Goal: Obtain resource: Download file/media

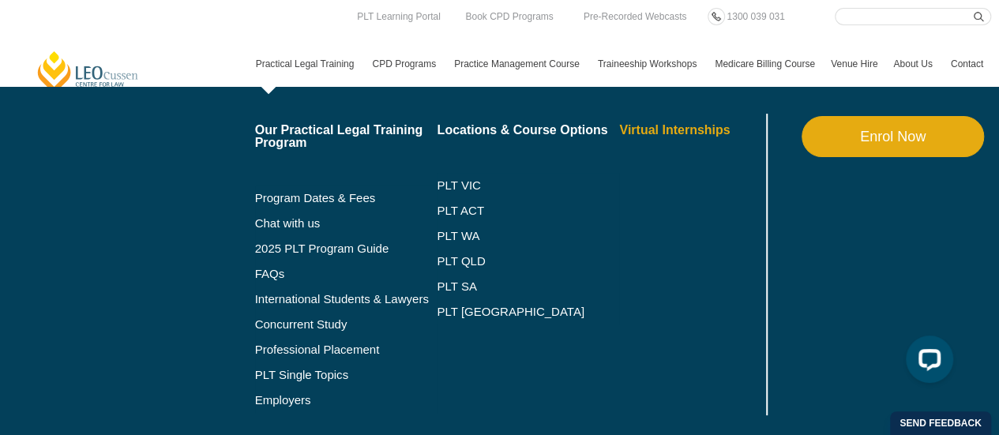
click at [627, 126] on link "Virtual Internships" at bounding box center [690, 130] width 143 height 13
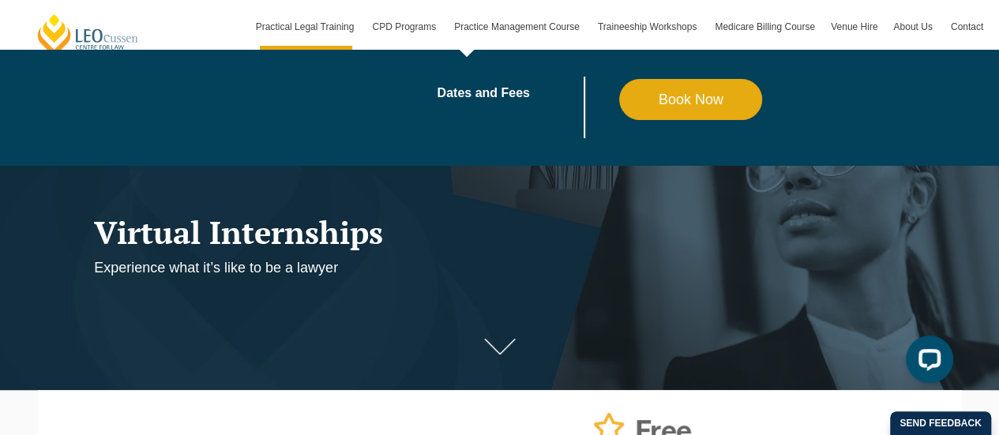
scroll to position [29, 0]
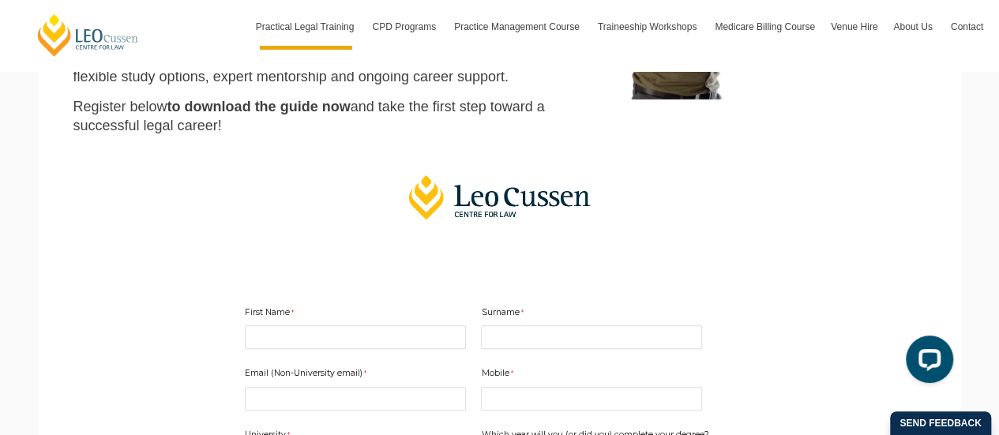
scroll to position [450, 0]
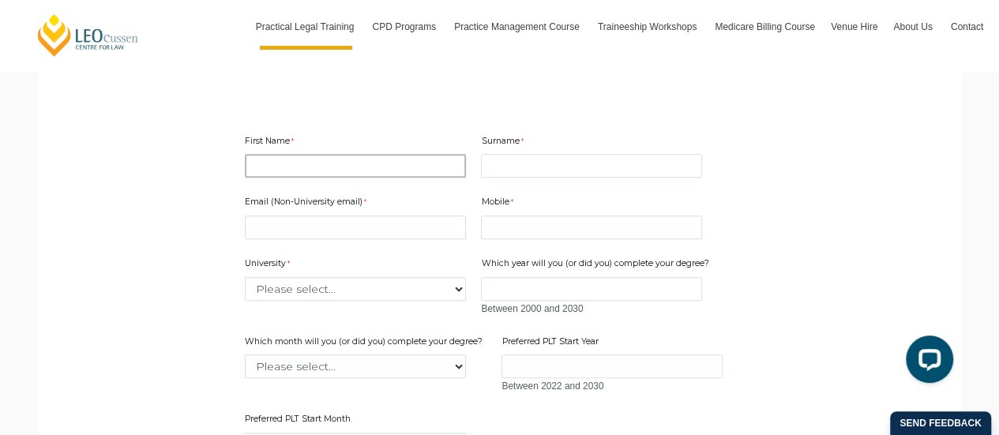
click at [361, 160] on input "First Name" at bounding box center [355, 166] width 221 height 24
type input "Zackary"
click at [577, 163] on input "Surname" at bounding box center [591, 166] width 221 height 24
type input "Keleher"
drag, startPoint x: 575, startPoint y: 212, endPoint x: 562, endPoint y: 227, distance: 20.7
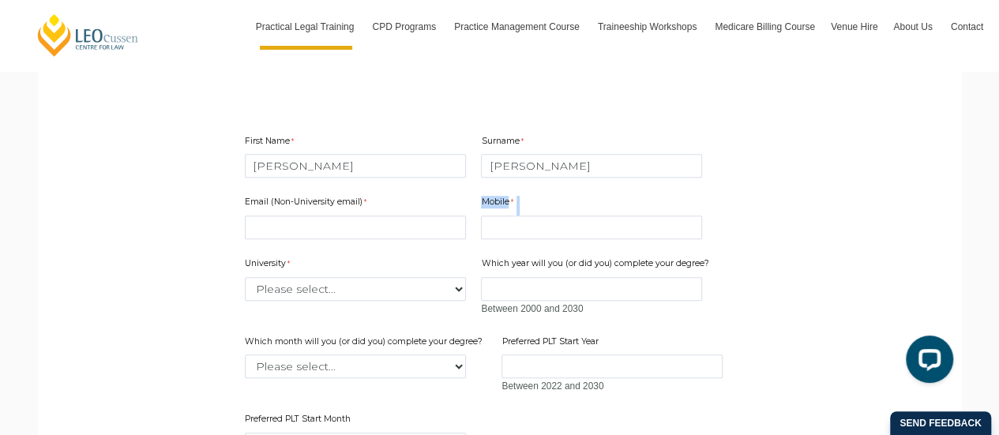
click at [562, 227] on div "Mobile 10 characters left." at bounding box center [592, 218] width 234 height 50
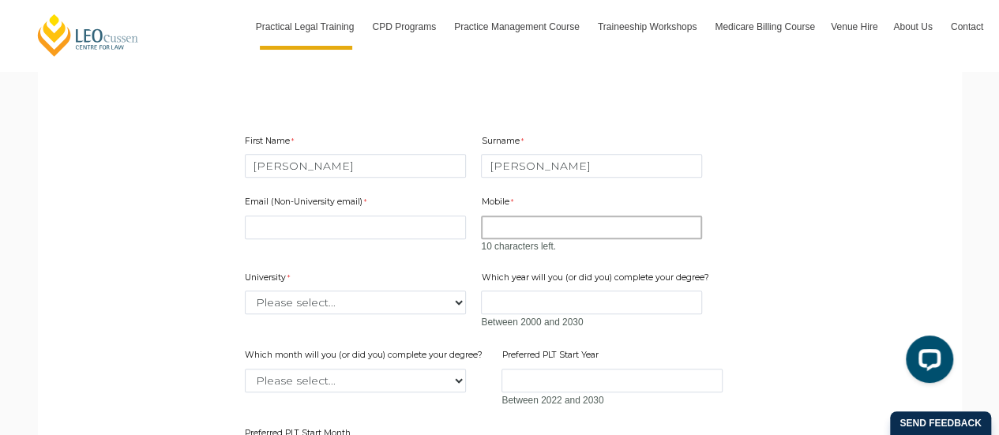
click at [562, 227] on input "Mobile" at bounding box center [591, 228] width 221 height 24
type input "0474733979"
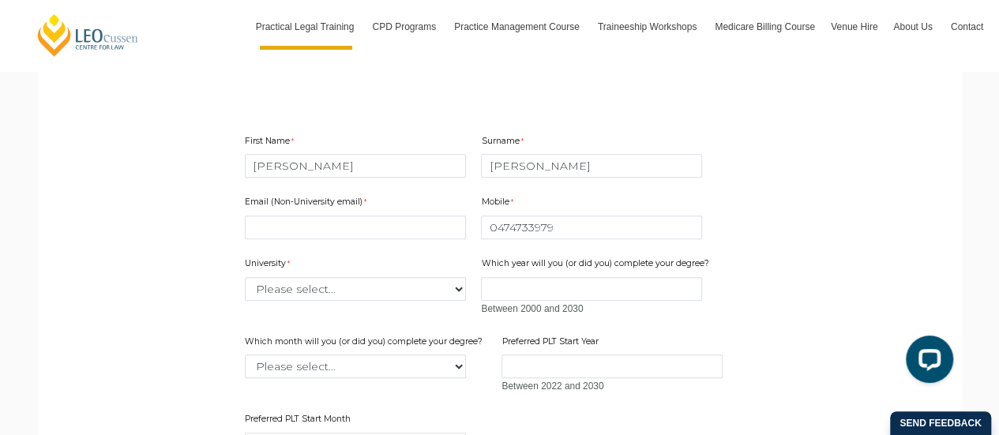
click at [382, 290] on div "University Please select... Australian Catholic University Australian National …" at bounding box center [356, 279] width 234 height 50
click at [382, 290] on select "Please select... Australian Catholic University Australian National University …" at bounding box center [355, 289] width 221 height 24
select select "tfa_2190"
click at [245, 277] on select "Please select... Australian Catholic University Australian National University …" at bounding box center [355, 289] width 221 height 24
click at [526, 281] on input "Which year will you (or did you) complete your degree?" at bounding box center [591, 289] width 221 height 24
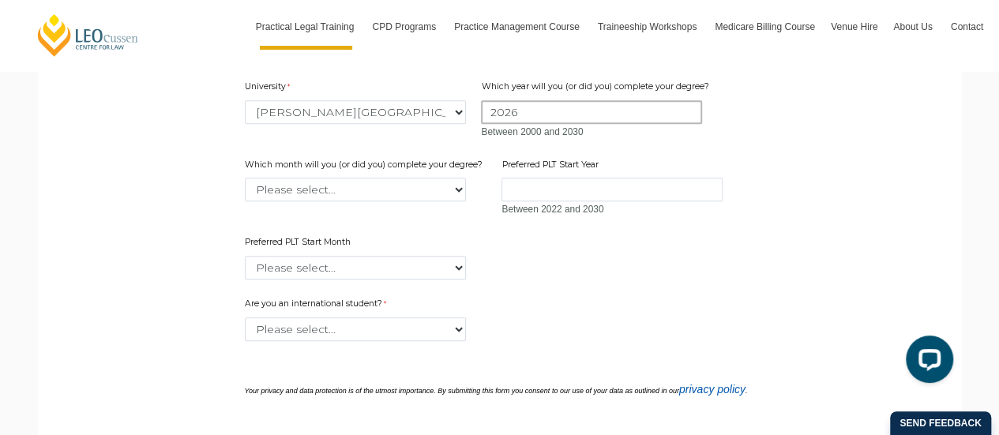
scroll to position [635, 0]
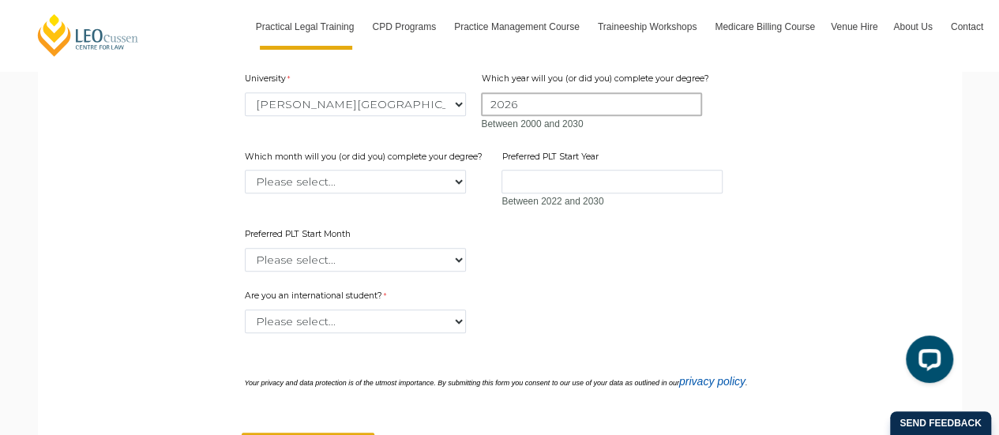
type input "2026"
click at [437, 172] on select "Please select... January February March April May June July August September Oc…" at bounding box center [355, 182] width 221 height 24
select select "tfa_2234"
click at [245, 170] on select "Please select... January February March April May June July August September Oc…" at bounding box center [355, 182] width 221 height 24
click at [516, 202] on span "Between 2022 and 2030" at bounding box center [553, 201] width 102 height 11
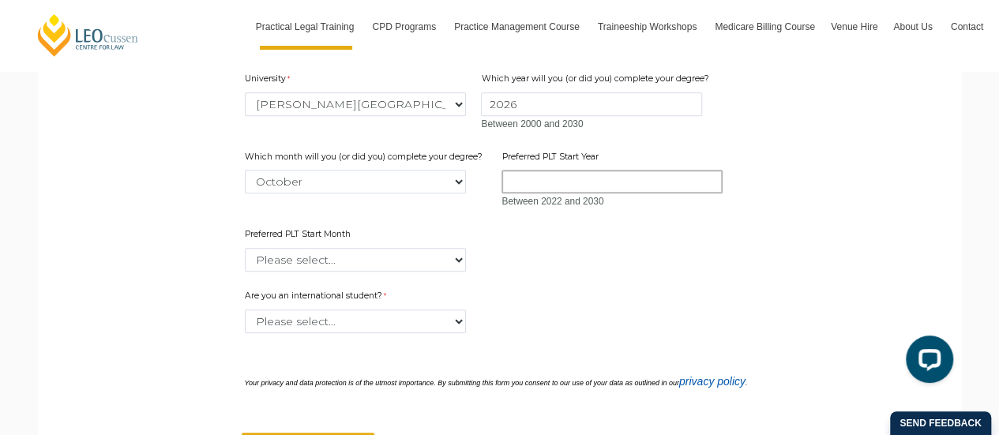
click at [528, 182] on input "Preferred PLT Start Year" at bounding box center [612, 182] width 221 height 24
type input "2027"
click at [408, 271] on select "Please select... January February March April May June July August September Oc…" at bounding box center [355, 260] width 221 height 24
click at [245, 248] on select "Please select... January February March April May June July August September Oc…" at bounding box center [355, 260] width 221 height 24
click at [362, 262] on select "Please select... January February March April May June July August September Oc…" at bounding box center [355, 260] width 221 height 24
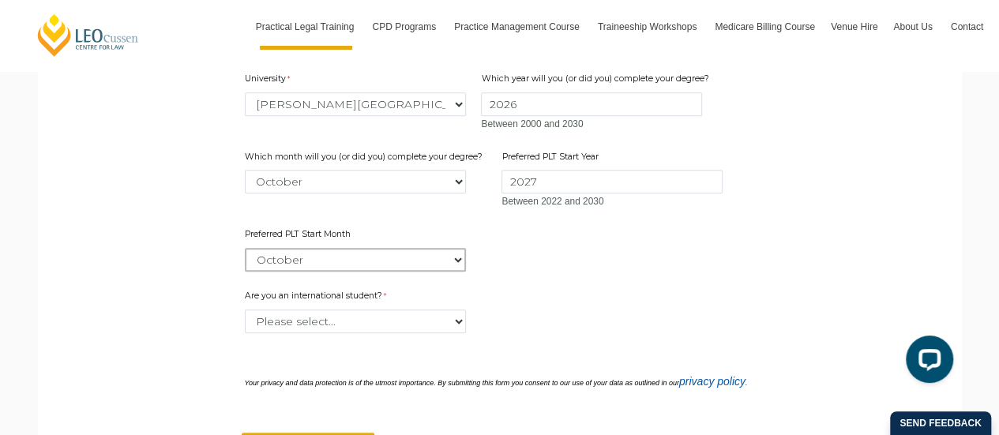
select select "tfa_2336"
click at [245, 248] on select "Please select... January February March April May June July August September Oc…" at bounding box center [355, 260] width 221 height 24
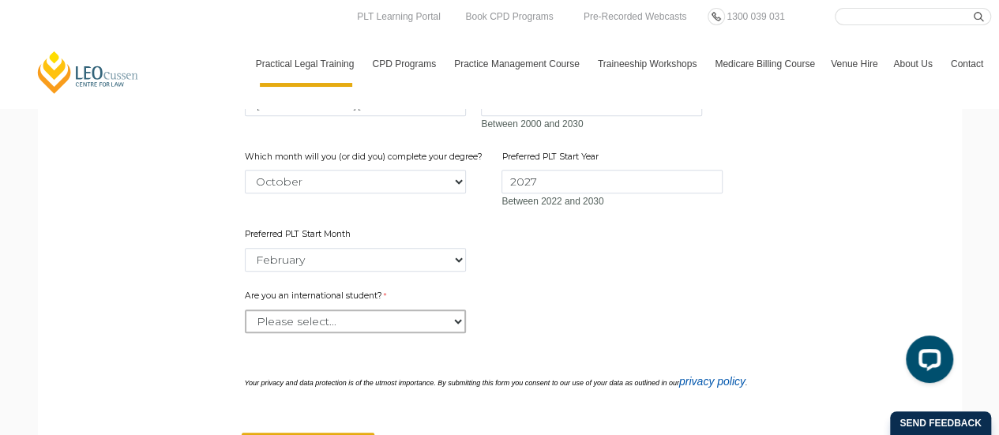
click at [410, 322] on select "Please select... Yes No" at bounding box center [355, 322] width 221 height 24
select select "tfa_60"
click at [245, 310] on select "Please select... Yes No" at bounding box center [355, 322] width 221 height 24
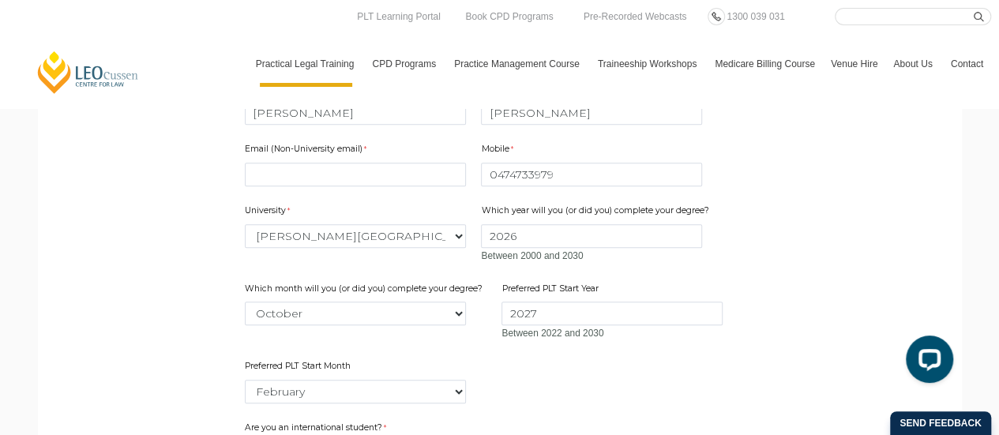
scroll to position [497, 0]
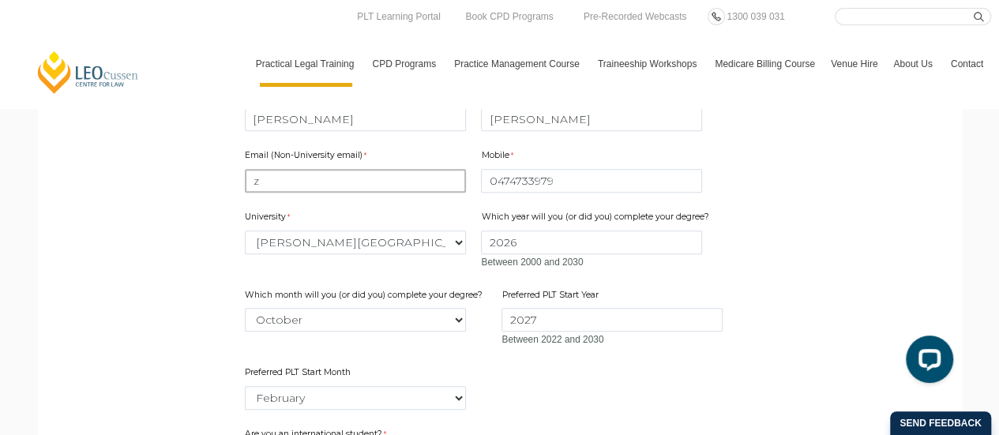
click at [385, 186] on input "z" at bounding box center [355, 181] width 221 height 24
type input "zackary.keleher@griffithuni.edu.au"
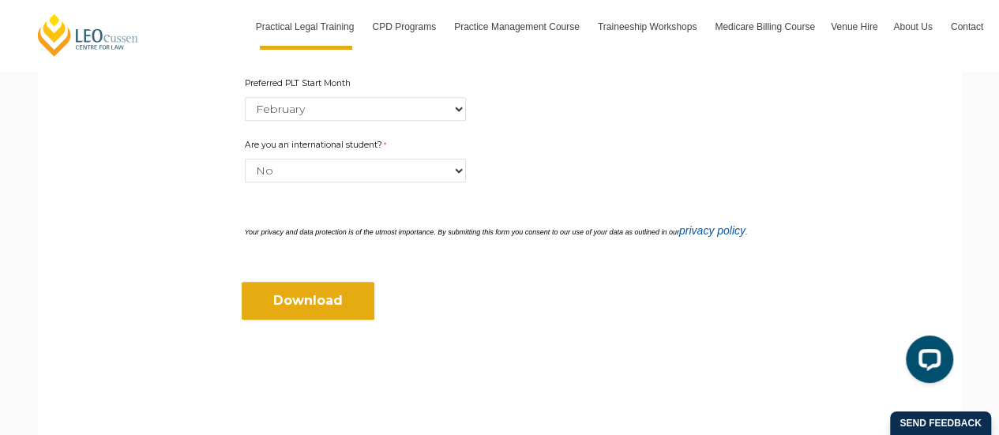
scroll to position [829, 0]
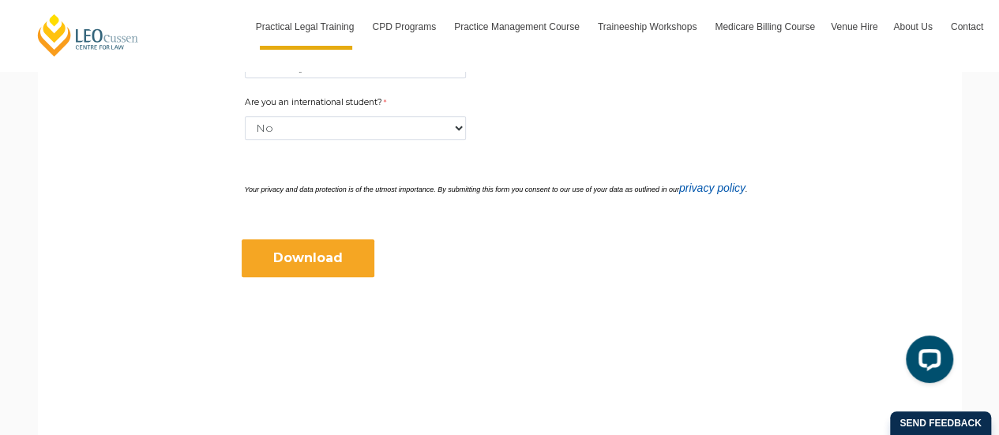
click at [322, 268] on input "Download" at bounding box center [308, 258] width 133 height 38
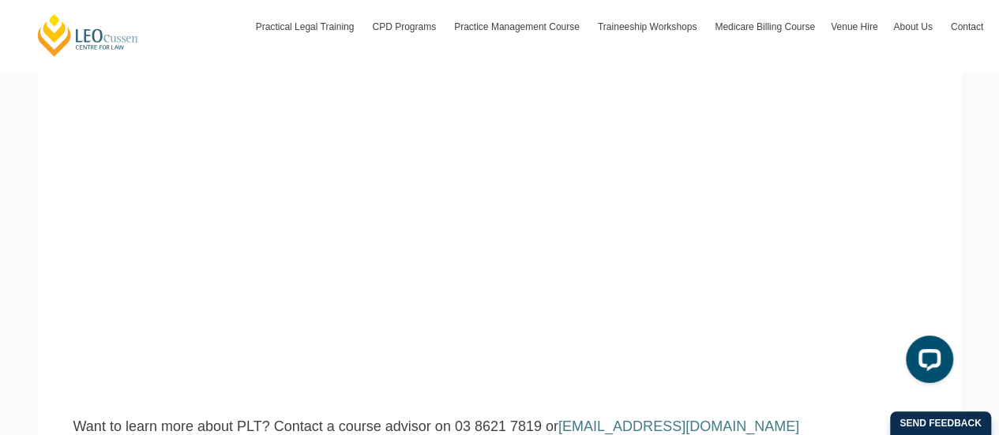
scroll to position [454, 0]
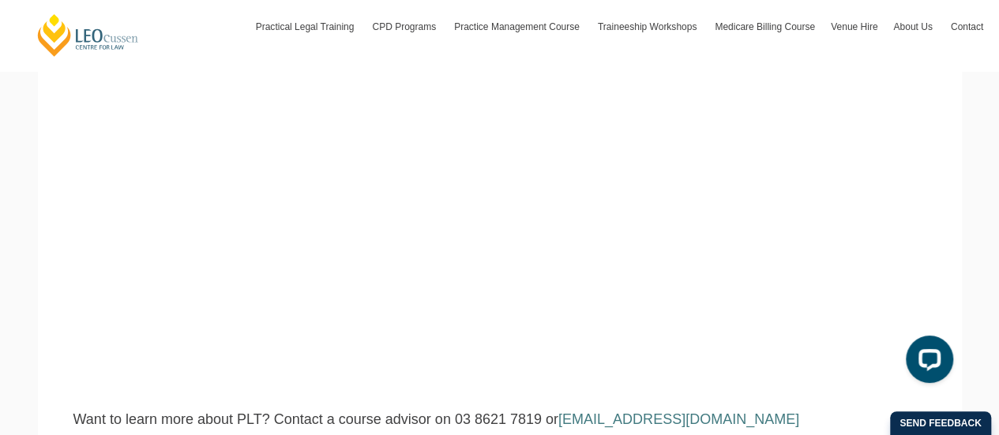
click at [893, 379] on div at bounding box center [926, 362] width 66 height 66
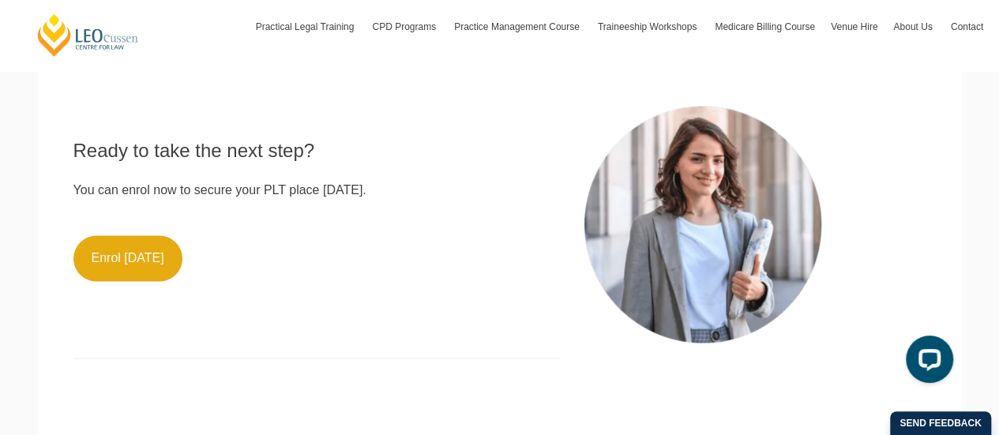
scroll to position [1464, 0]
